Goal: Information Seeking & Learning: Learn about a topic

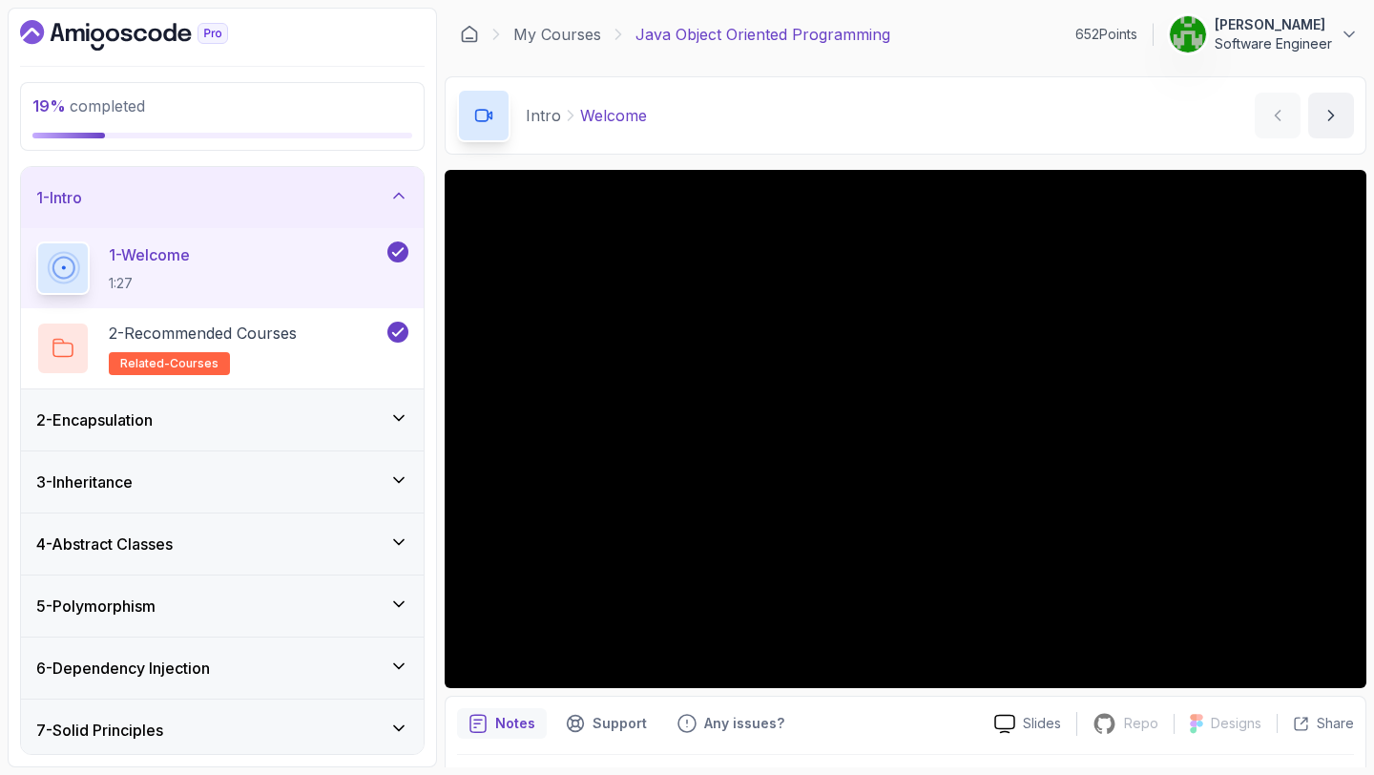
click at [236, 443] on div "2 - Encapsulation" at bounding box center [222, 419] width 403 height 61
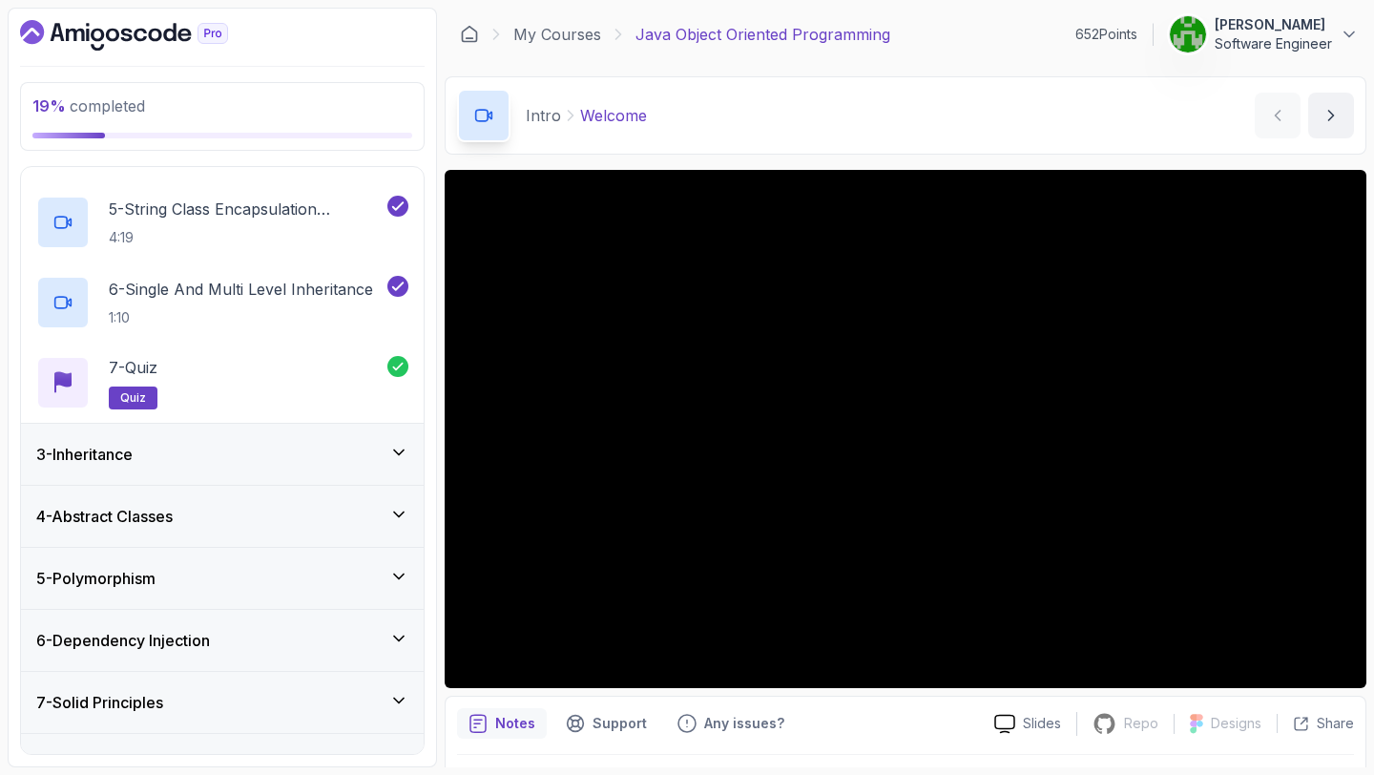
scroll to position [432, 0]
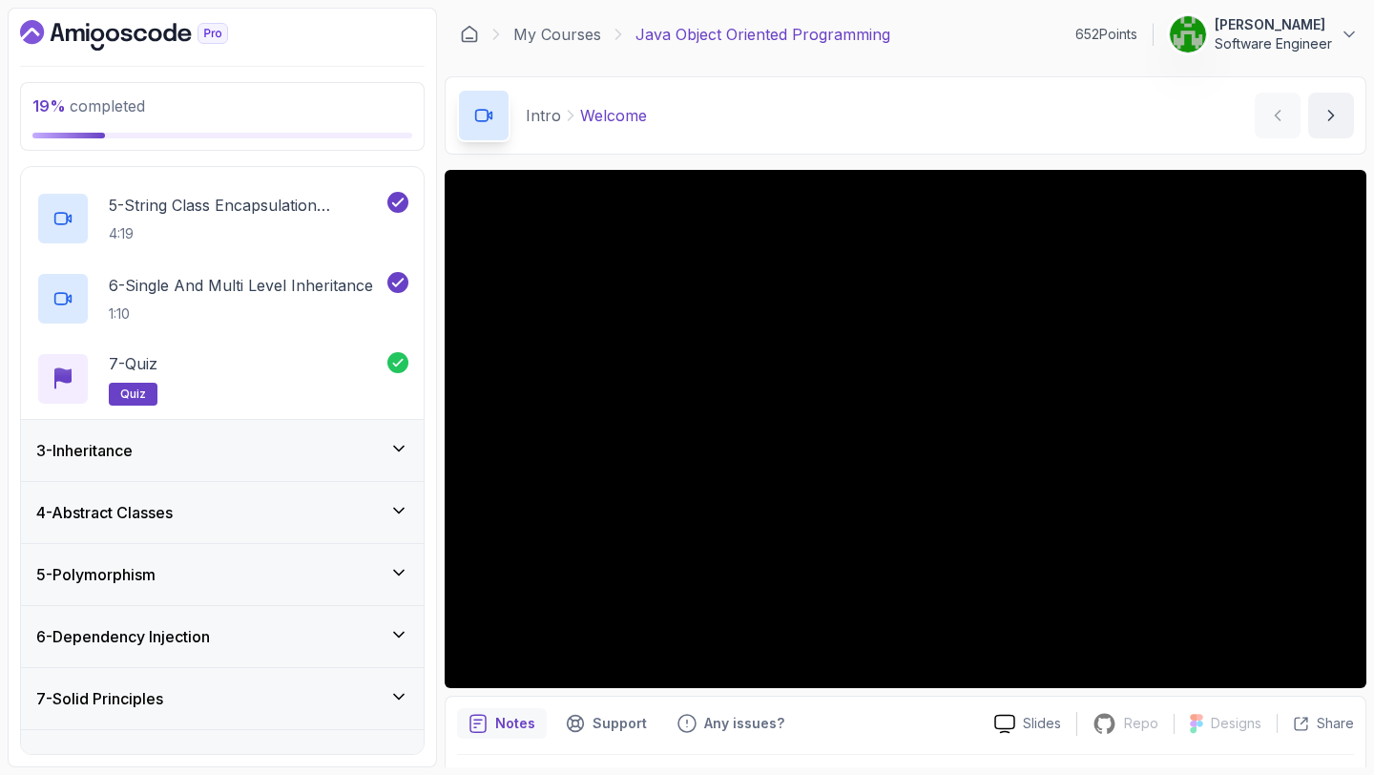
click at [269, 439] on div "3 - Inheritance" at bounding box center [222, 450] width 372 height 23
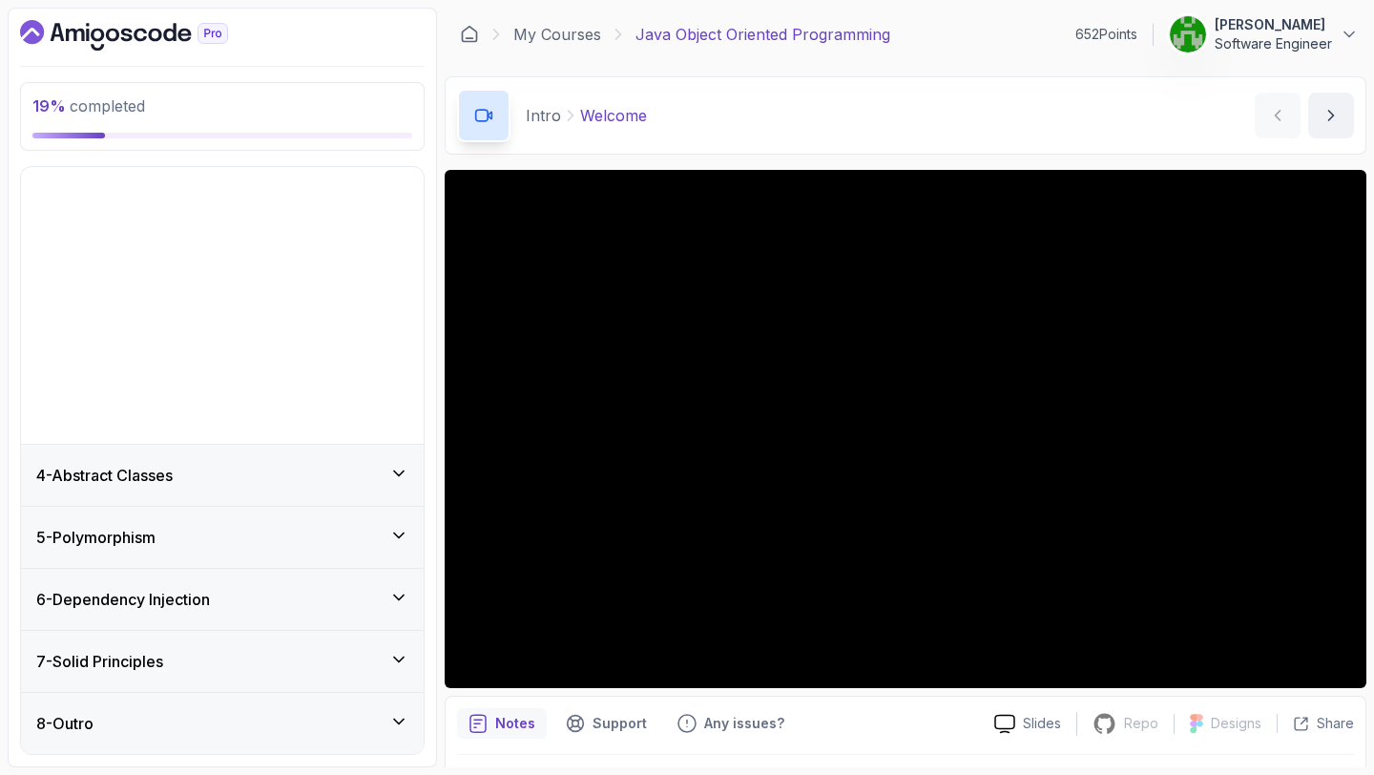
scroll to position [0, 0]
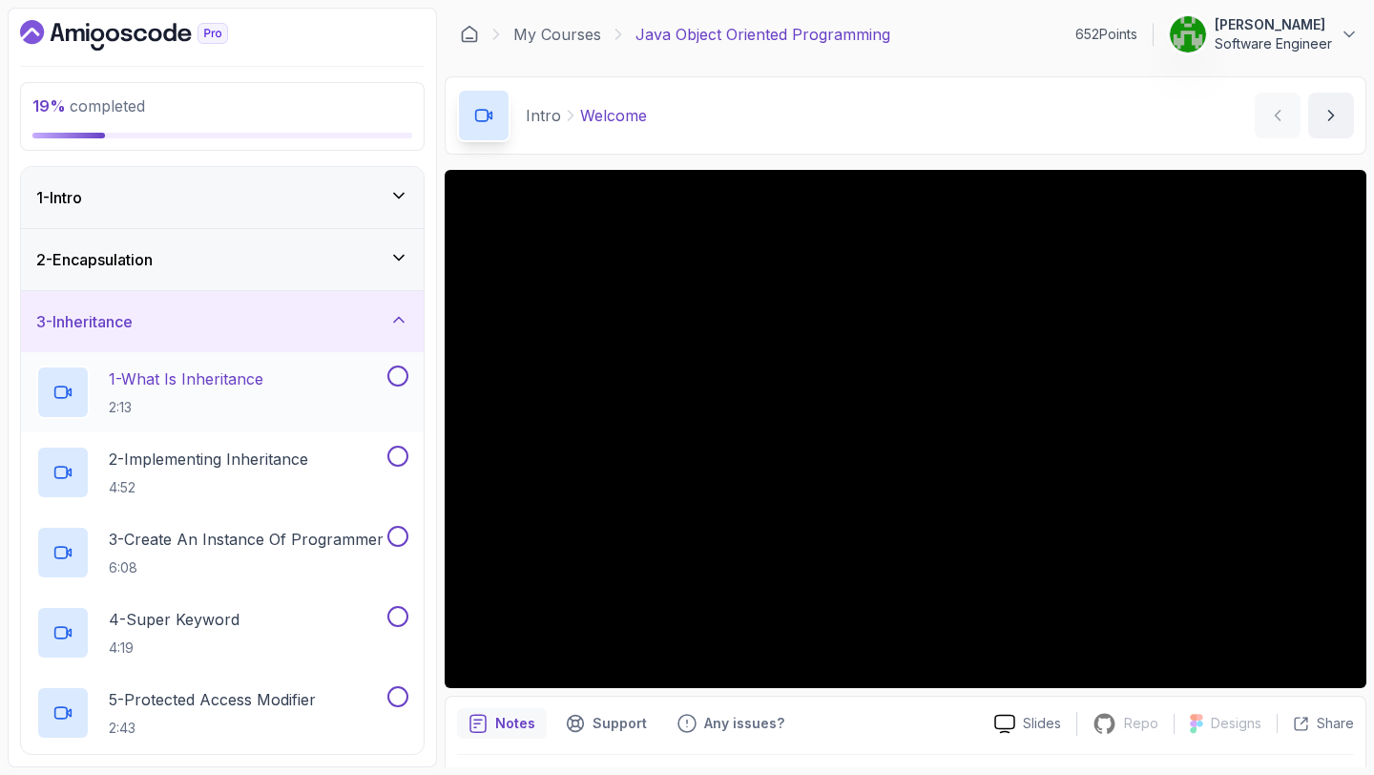
click at [278, 404] on div "1 - What Is Inheritance 2:13" at bounding box center [209, 391] width 347 height 53
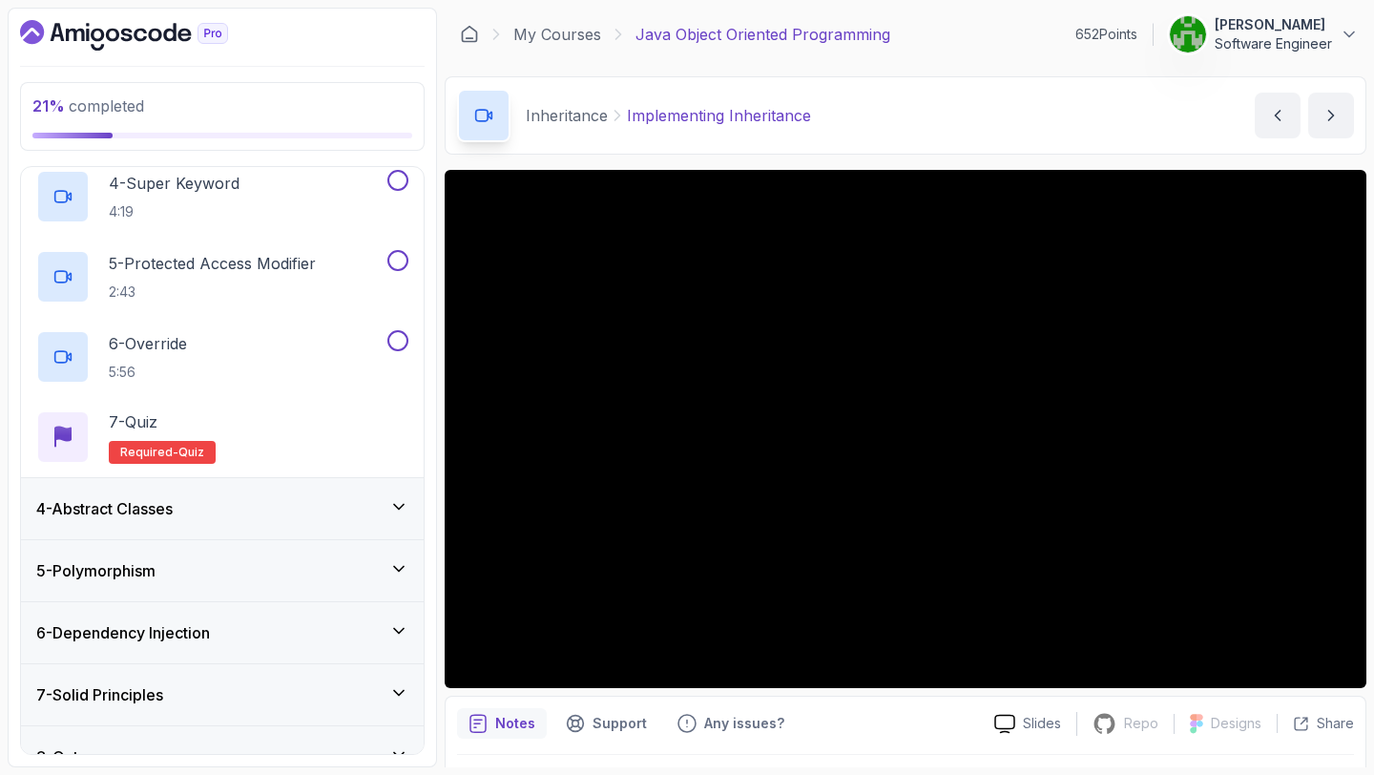
scroll to position [468, 0]
